Goal: Navigation & Orientation: Find specific page/section

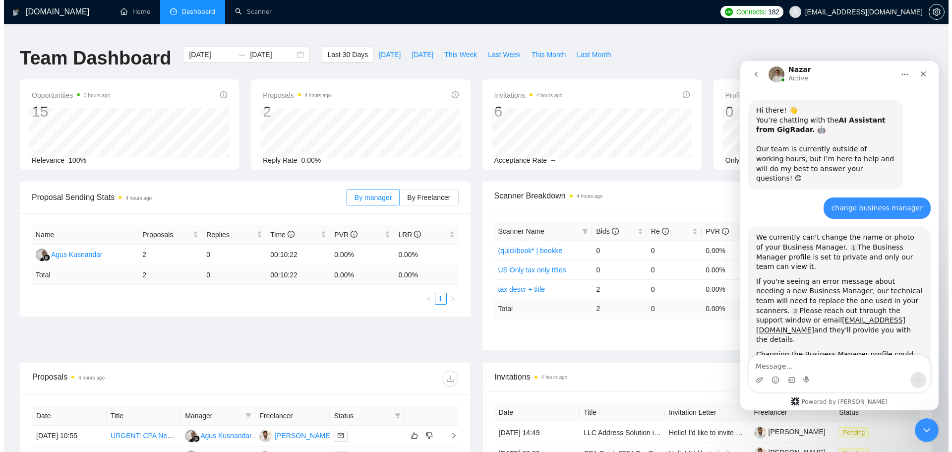
scroll to position [1068, 0]
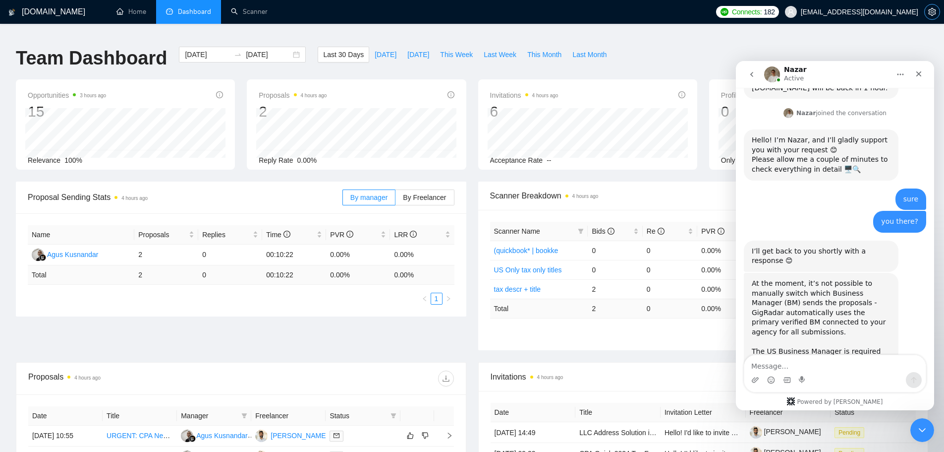
click at [931, 13] on icon "setting" at bounding box center [932, 12] width 8 height 8
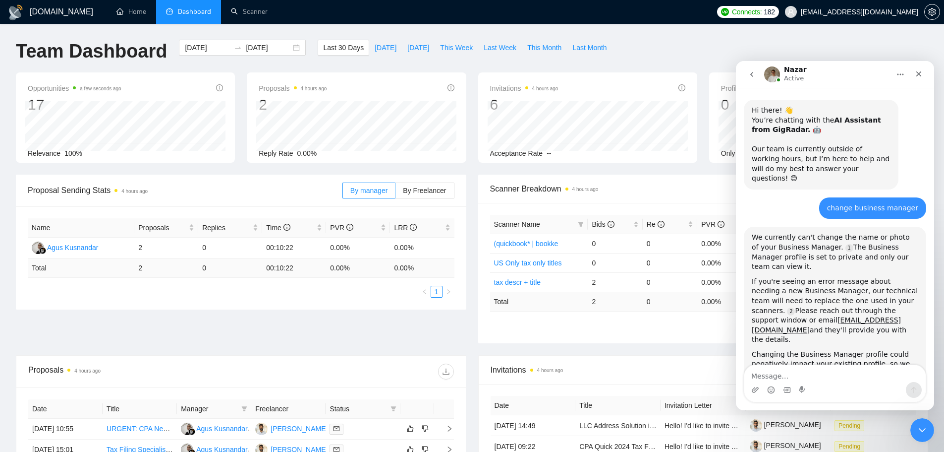
scroll to position [1044, 0]
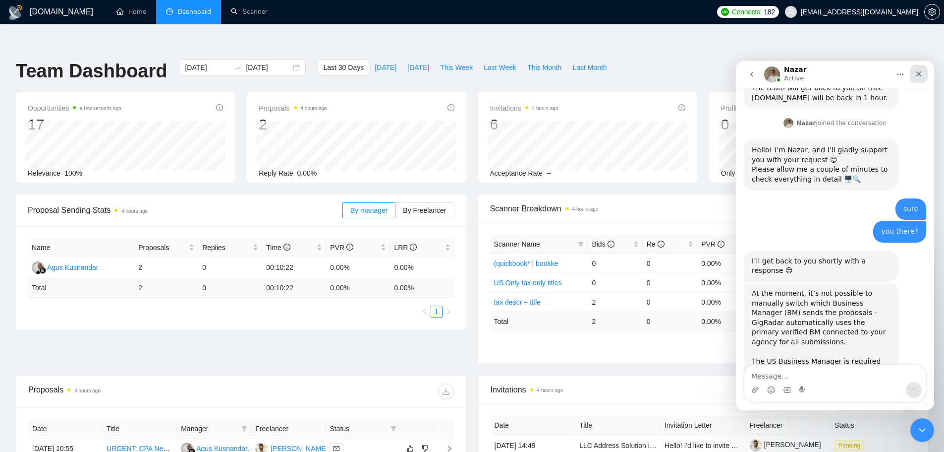
click at [920, 73] on icon "Close" at bounding box center [919, 73] width 5 height 5
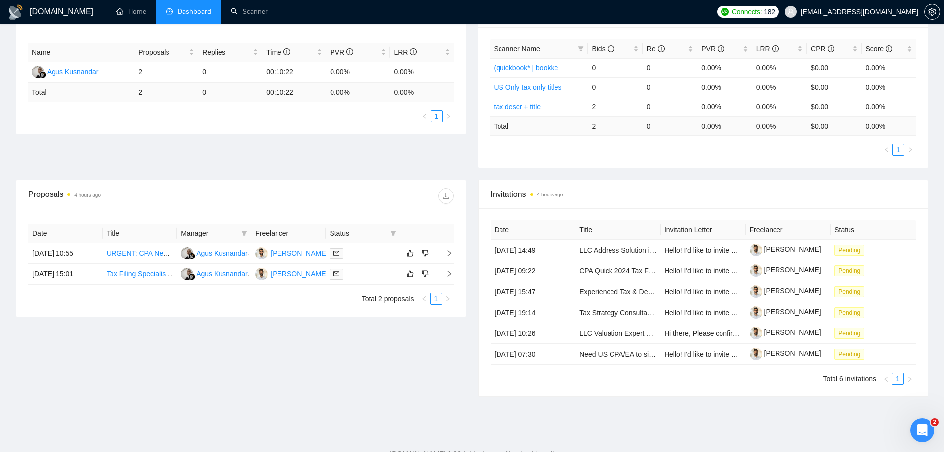
scroll to position [198, 0]
